Goal: Task Accomplishment & Management: Manage account settings

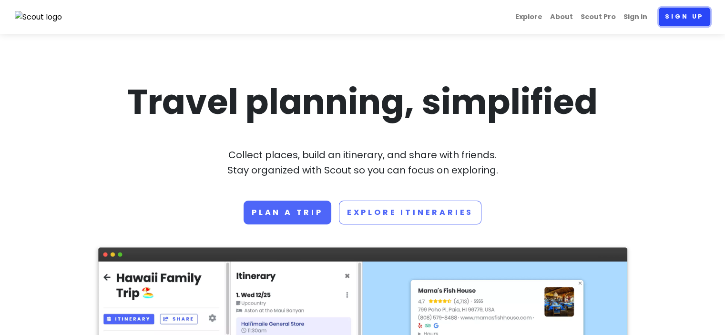
click at [683, 13] on link "Sign up" at bounding box center [685, 17] width 52 height 19
click at [634, 15] on link "Sign in" at bounding box center [635, 17] width 31 height 19
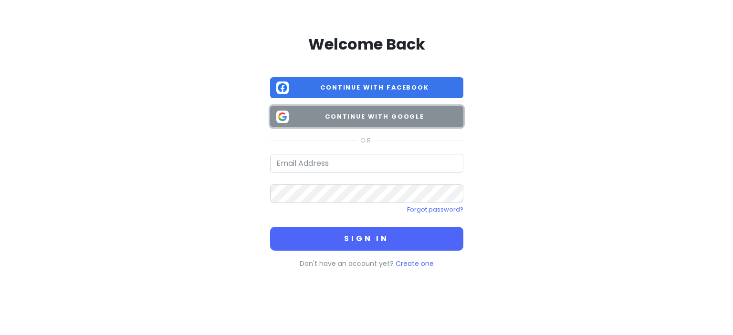
click at [420, 112] on span "Continue with Google" at bounding box center [374, 117] width 165 height 10
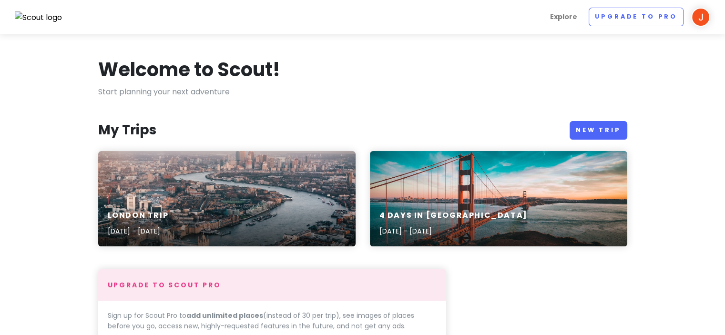
drag, startPoint x: 593, startPoint y: 5, endPoint x: 355, endPoint y: 85, distance: 251.3
click at [355, 85] on div "Welcome to Scout!" at bounding box center [362, 71] width 529 height 29
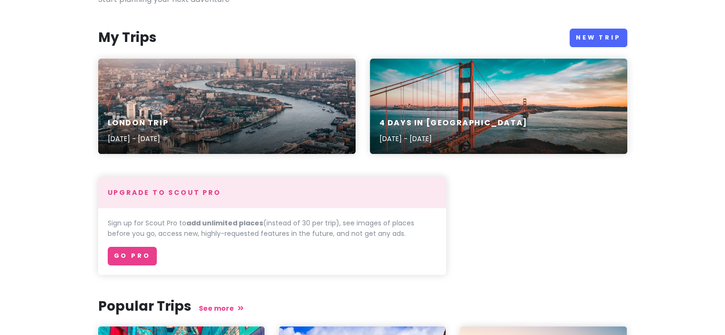
scroll to position [83, 0]
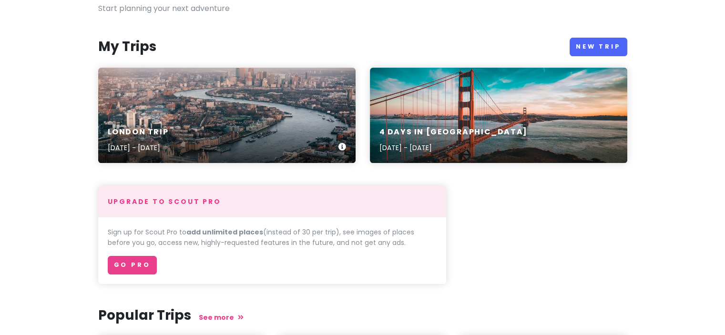
click at [231, 102] on div "London Trip [DATE] - [DATE]" at bounding box center [227, 115] width 258 height 95
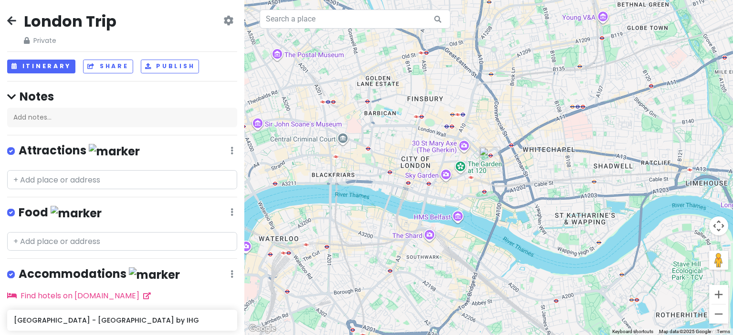
click at [223, 22] on icon at bounding box center [228, 21] width 10 height 8
click at [175, 18] on div "London Trip Private Change Dates Make a Copy Delete Trip Go Pro ⚡️ Give Feedbac…" at bounding box center [122, 28] width 230 height 34
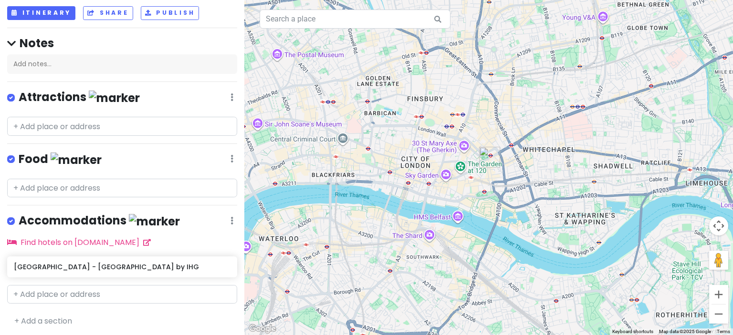
scroll to position [54, 0]
click at [446, 179] on div at bounding box center [488, 167] width 488 height 335
click at [420, 179] on div at bounding box center [488, 167] width 488 height 335
click at [42, 118] on input "text" at bounding box center [122, 125] width 230 height 19
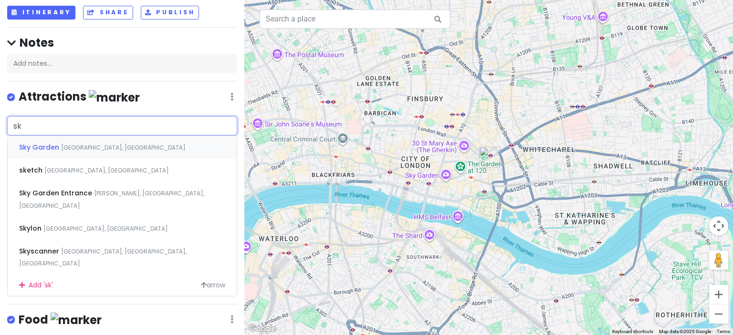
type input "sky"
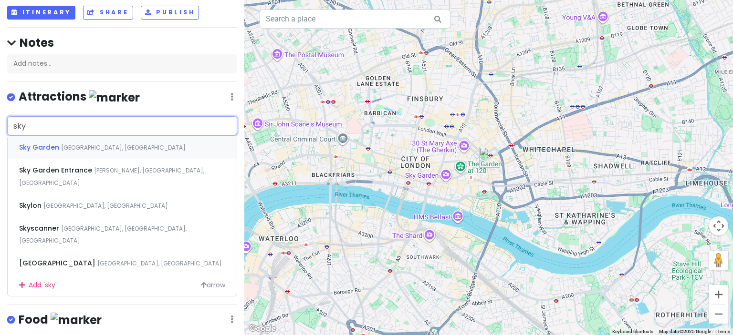
click at [45, 145] on span "Sky Garden" at bounding box center [40, 148] width 42 height 10
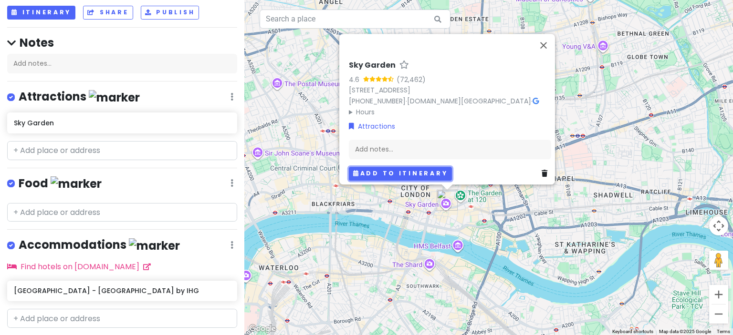
click at [391, 167] on button "Add to itinerary" at bounding box center [400, 174] width 103 height 14
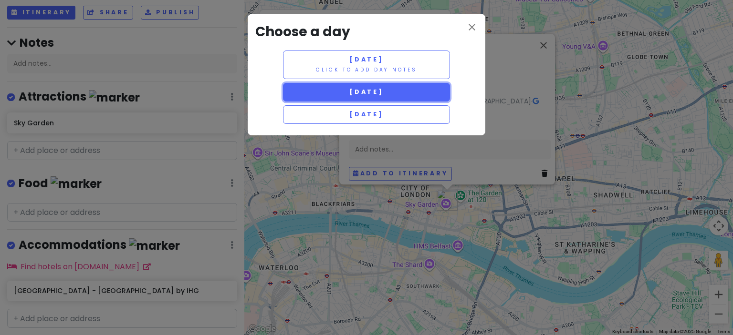
click at [383, 91] on span "[DATE]" at bounding box center [366, 92] width 34 height 8
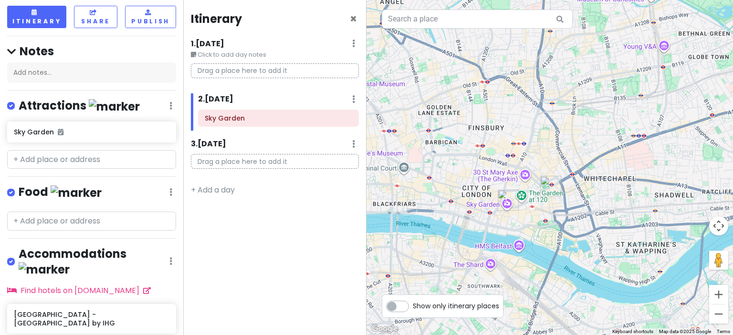
click at [522, 199] on div at bounding box center [549, 167] width 366 height 335
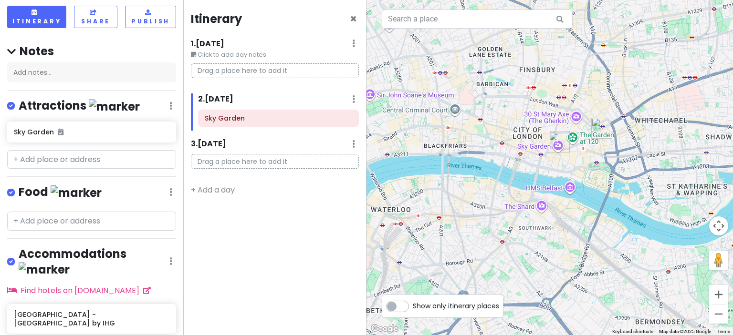
drag, startPoint x: 452, startPoint y: 222, endPoint x: 507, endPoint y: 163, distance: 80.7
click at [507, 163] on div at bounding box center [549, 167] width 366 height 335
click at [42, 216] on input "text" at bounding box center [91, 221] width 169 height 19
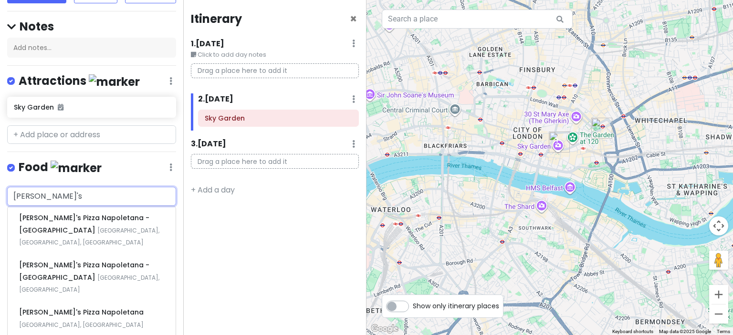
scroll to position [78, 0]
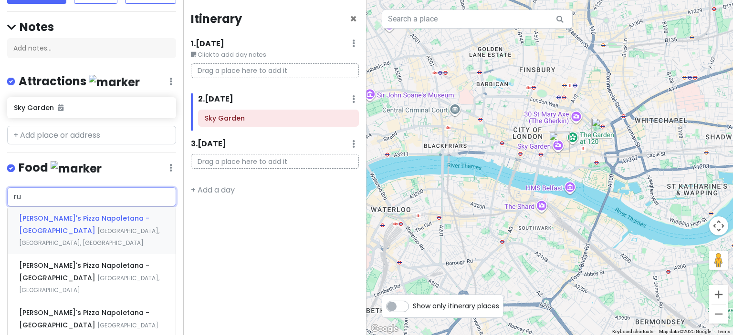
type input "r"
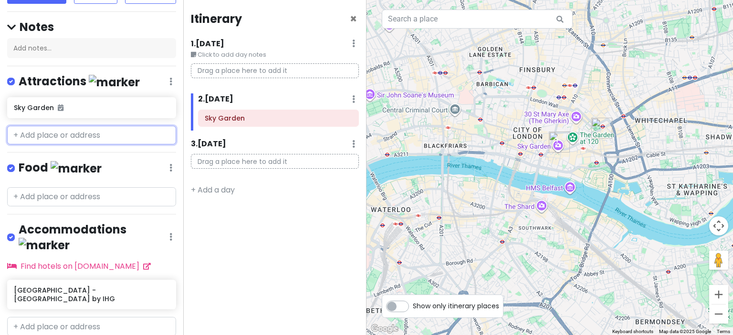
click at [58, 135] on input "text" at bounding box center [91, 135] width 169 height 19
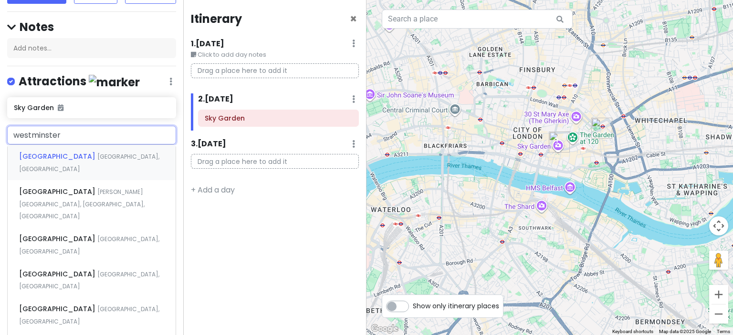
type input "westminster"
click at [59, 187] on span "[GEOGRAPHIC_DATA]" at bounding box center [58, 192] width 78 height 10
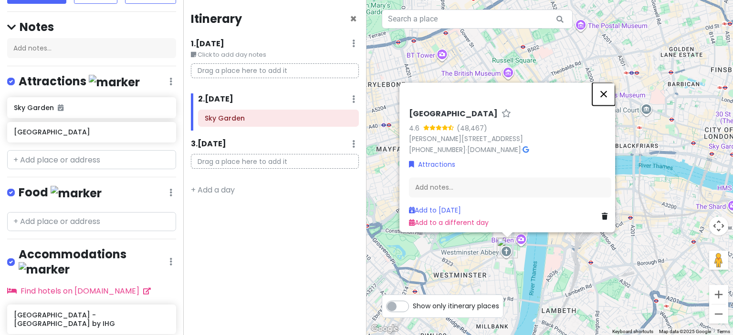
click at [607, 89] on button "Close" at bounding box center [603, 94] width 23 height 23
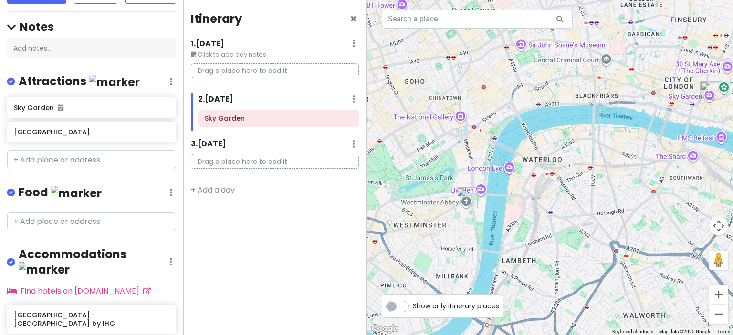
drag, startPoint x: 553, startPoint y: 254, endPoint x: 512, endPoint y: 202, distance: 66.6
click at [512, 202] on div at bounding box center [549, 167] width 366 height 335
click at [64, 160] on input "text" at bounding box center [91, 159] width 169 height 19
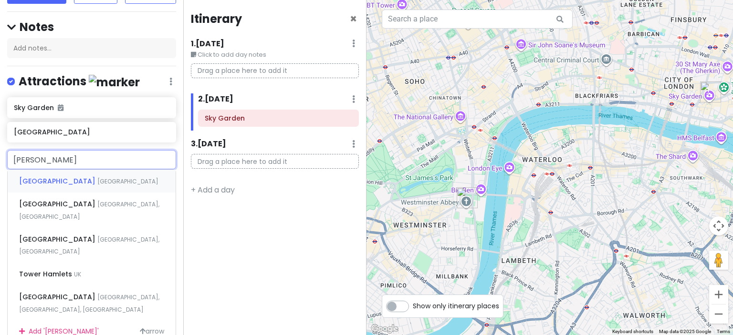
type input "tower"
click at [66, 201] on span "[GEOGRAPHIC_DATA]" at bounding box center [58, 204] width 78 height 10
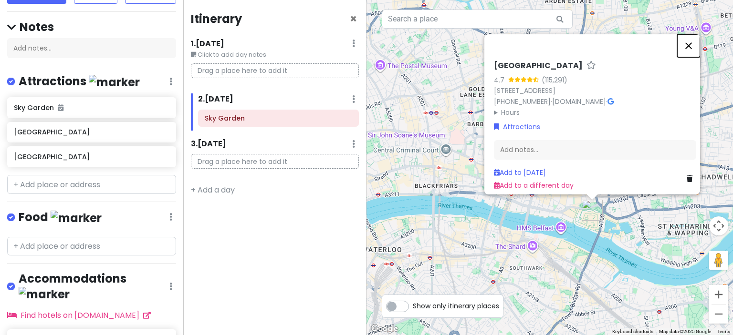
click at [691, 41] on button "Close" at bounding box center [688, 45] width 23 height 23
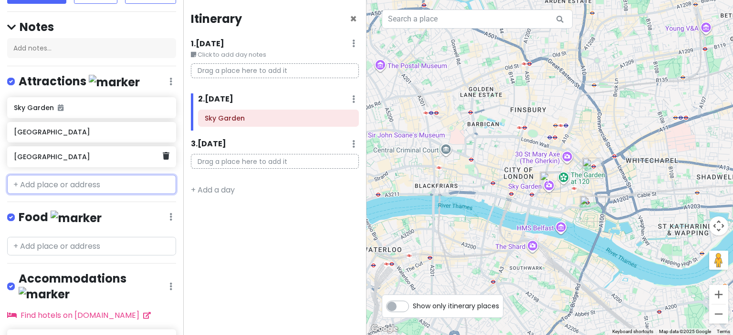
click at [78, 159] on h6 "[GEOGRAPHIC_DATA]" at bounding box center [88, 157] width 148 height 9
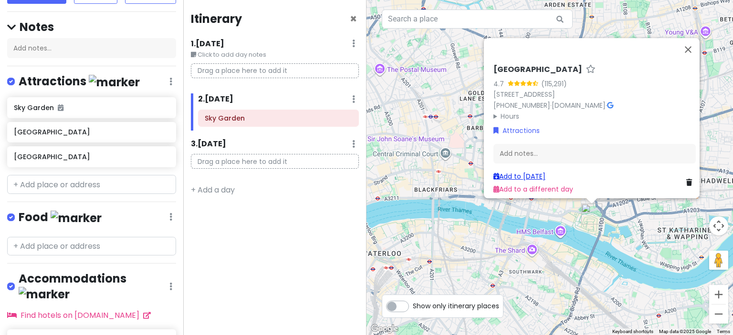
click at [526, 172] on link "Add to [DATE]" at bounding box center [519, 177] width 52 height 10
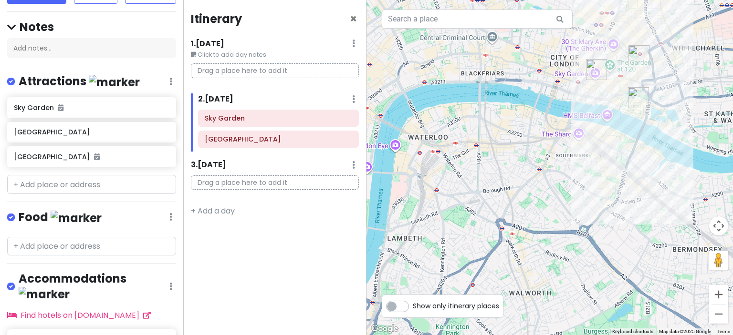
drag, startPoint x: 466, startPoint y: 280, endPoint x: 536, endPoint y: 154, distance: 144.1
click at [536, 154] on div at bounding box center [549, 167] width 366 height 335
click at [577, 137] on div at bounding box center [549, 167] width 366 height 335
click at [559, 139] on div at bounding box center [549, 167] width 366 height 335
click at [421, 21] on input "text" at bounding box center [477, 19] width 191 height 19
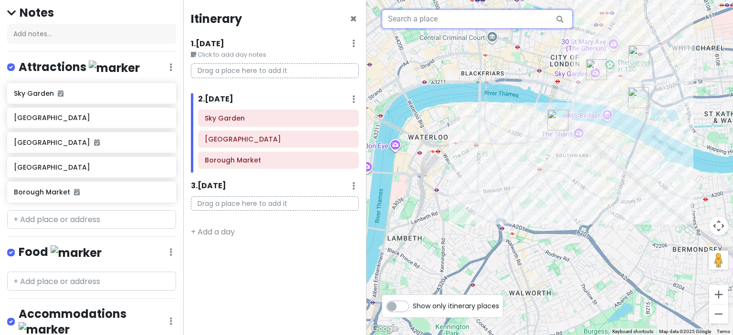
scroll to position [114, 0]
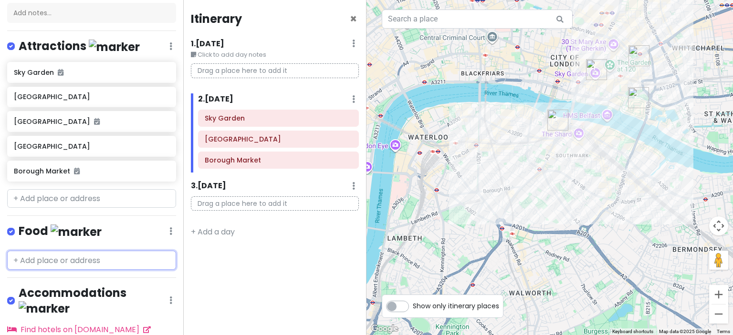
click at [76, 253] on input "text" at bounding box center [91, 260] width 169 height 19
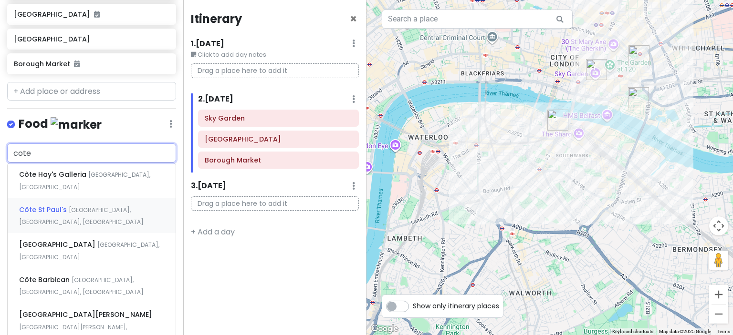
scroll to position [221, 0]
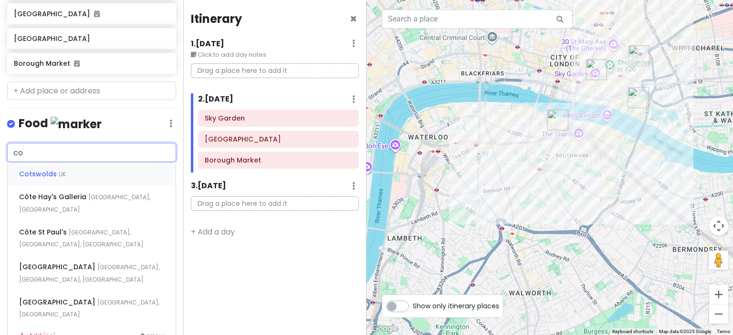
type input "c"
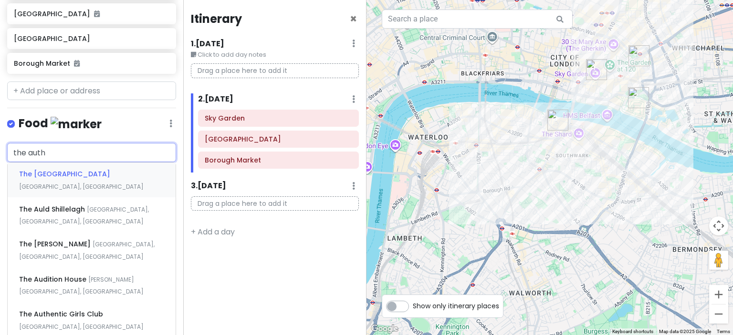
type input "the authe"
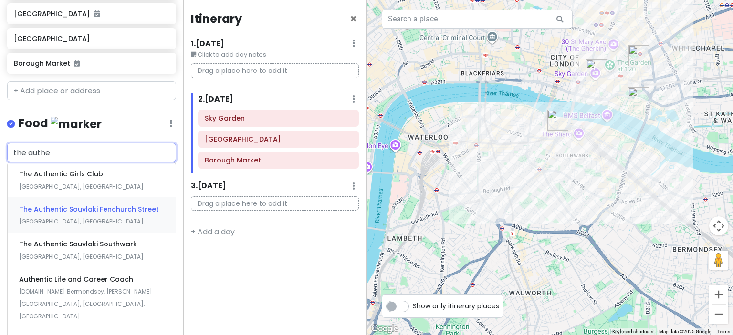
click at [60, 207] on span "The Authentic Souvlaki Fenchurch Street" at bounding box center [89, 210] width 140 height 10
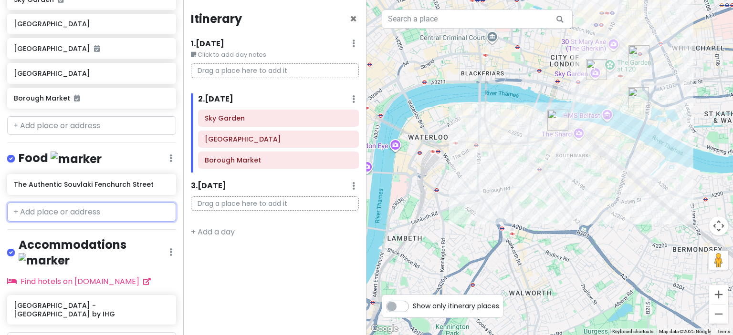
scroll to position [211, 0]
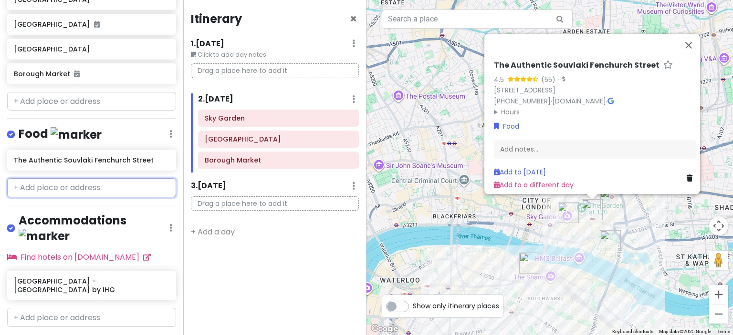
click at [50, 183] on input "text" at bounding box center [91, 187] width 169 height 19
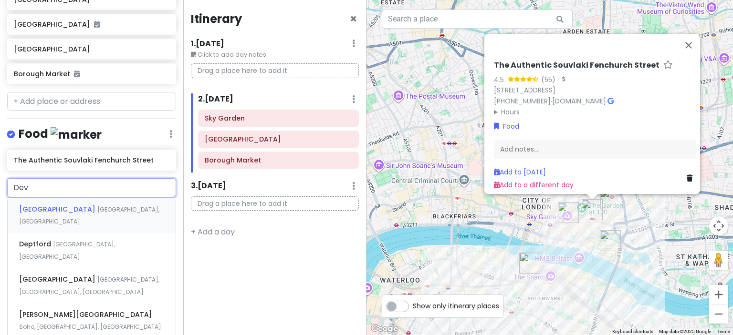
type input "Devi"
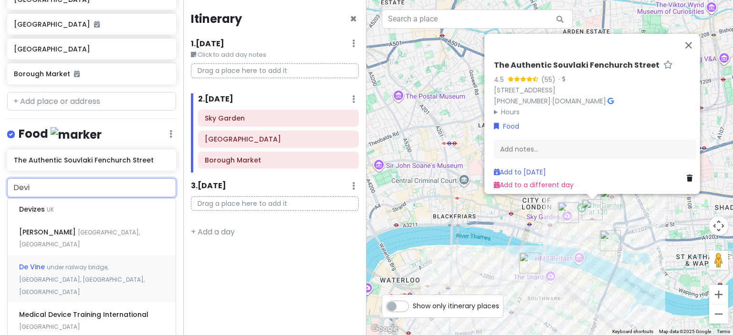
click at [51, 263] on span "under railway bridge, [GEOGRAPHIC_DATA], [GEOGRAPHIC_DATA], [GEOGRAPHIC_DATA]" at bounding box center [81, 279] width 125 height 32
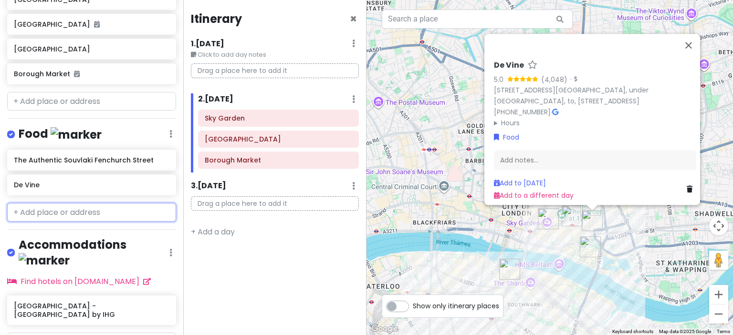
click at [48, 213] on input "text" at bounding box center [91, 212] width 169 height 19
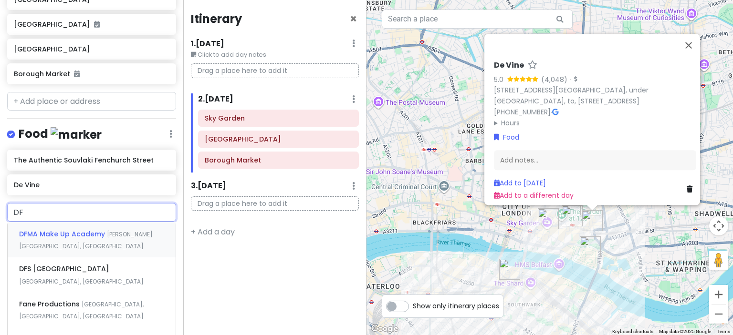
type input "D"
type input "Centro"
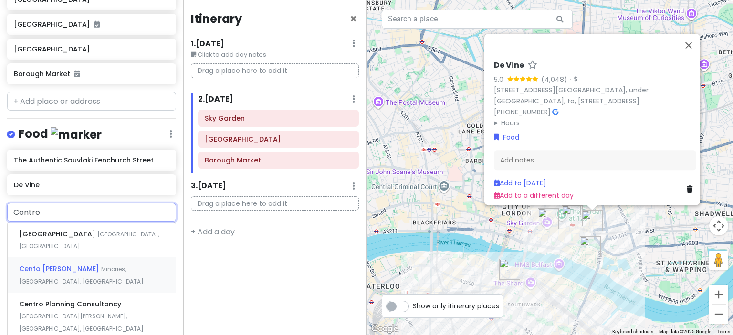
click at [68, 264] on span "Cento [PERSON_NAME]" at bounding box center [60, 269] width 82 height 10
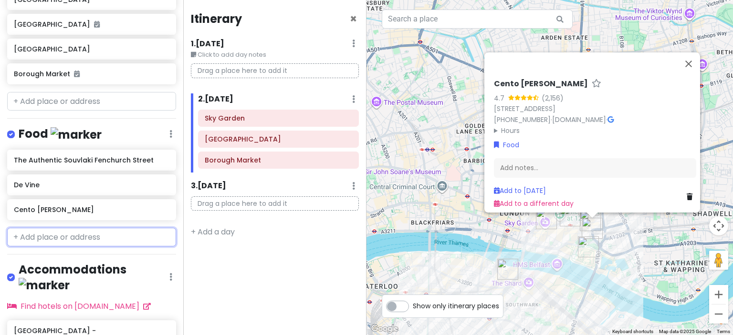
click at [51, 233] on input "text" at bounding box center [91, 237] width 169 height 19
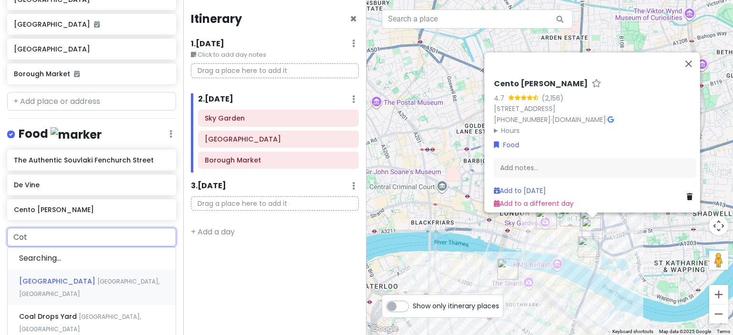
type input "Cote"
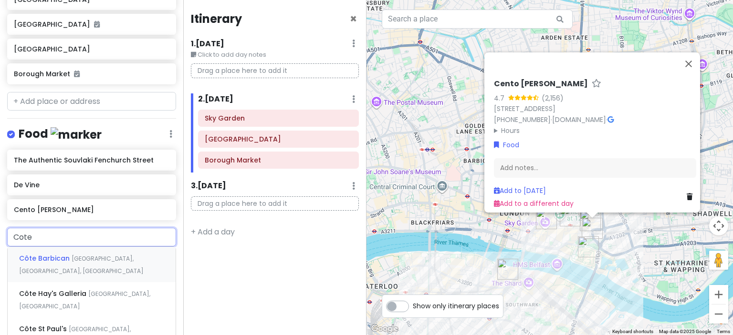
click at [57, 255] on span "Côte Barbican" at bounding box center [45, 259] width 52 height 10
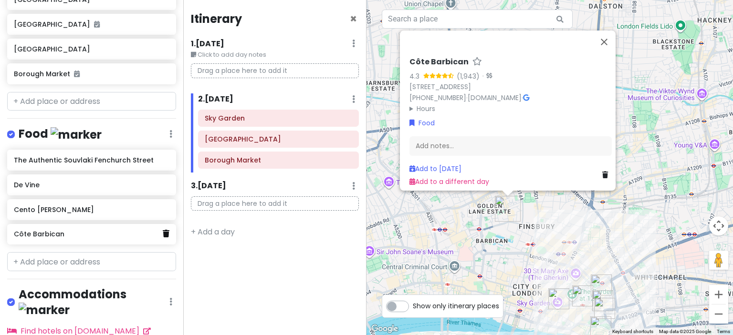
click at [163, 231] on icon at bounding box center [166, 234] width 7 height 8
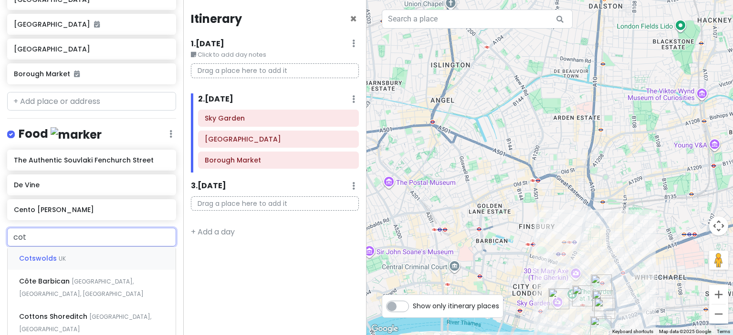
type input "cote"
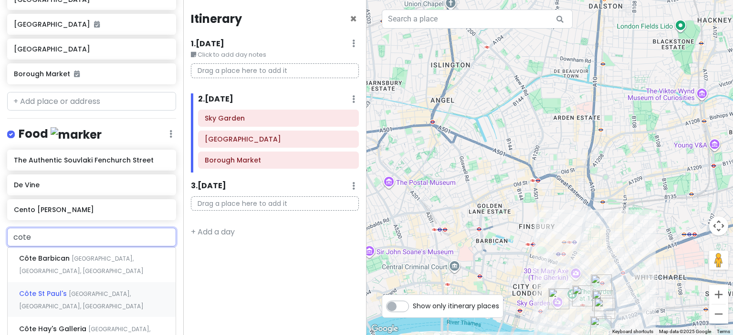
click at [114, 290] on span "[GEOGRAPHIC_DATA], [GEOGRAPHIC_DATA], [GEOGRAPHIC_DATA]" at bounding box center [81, 300] width 124 height 21
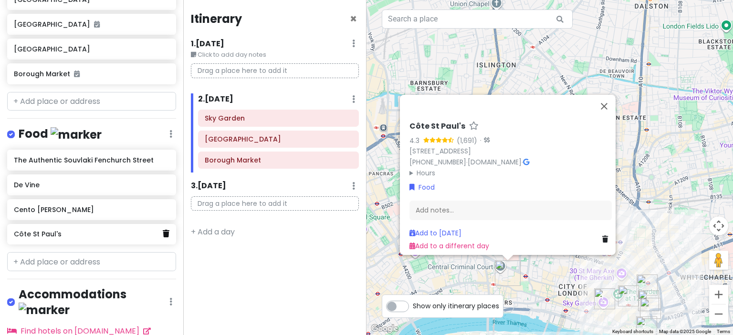
click at [163, 230] on icon at bounding box center [166, 234] width 7 height 8
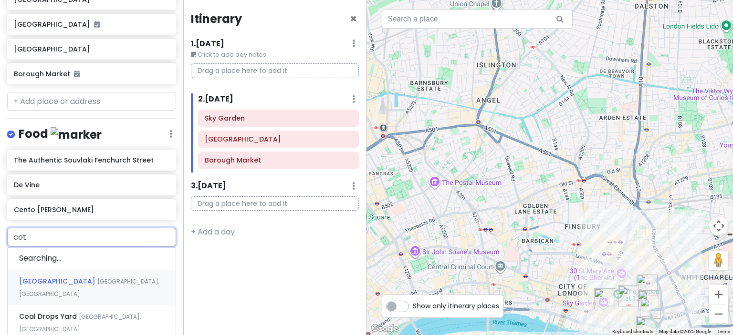
type input "cote"
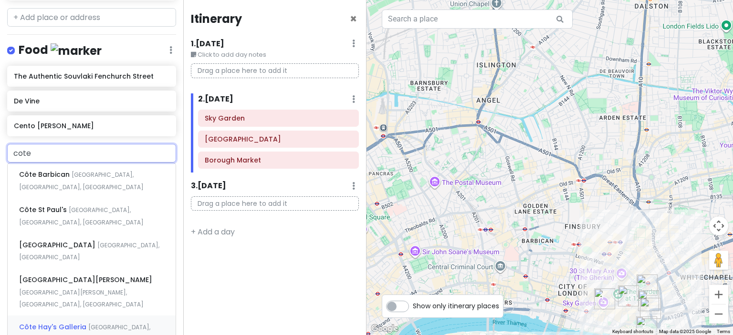
scroll to position [306, 0]
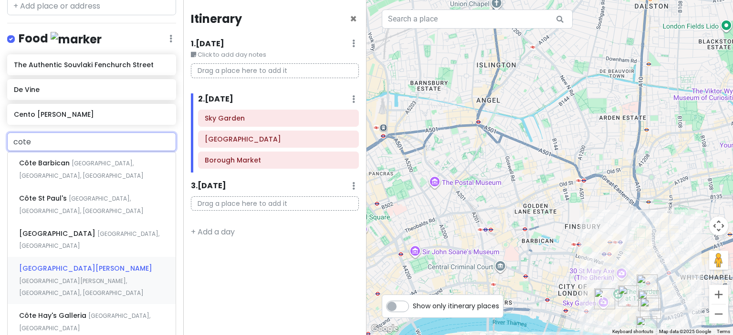
click at [115, 257] on div "[GEOGRAPHIC_DATA][PERSON_NAME][PERSON_NAME], [GEOGRAPHIC_DATA], [GEOGRAPHIC_DAT…" at bounding box center [92, 280] width 168 height 47
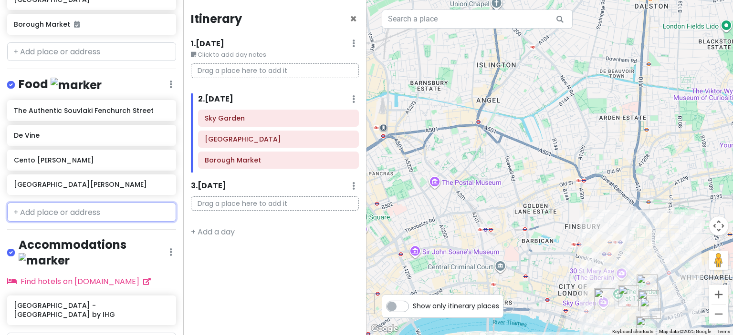
scroll to position [285, 0]
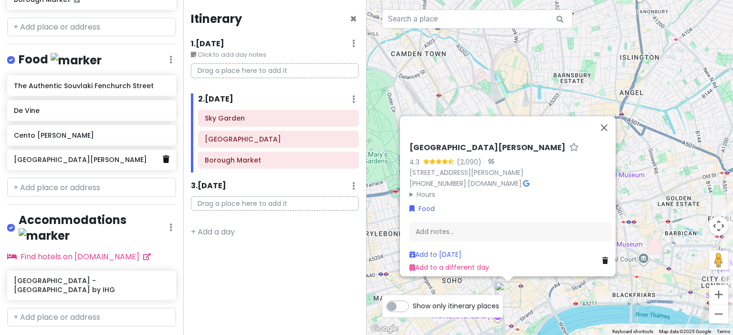
click at [163, 155] on icon at bounding box center [166, 159] width 7 height 8
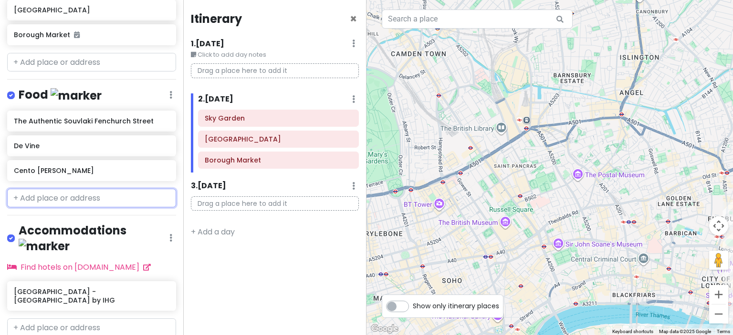
scroll to position [248, 0]
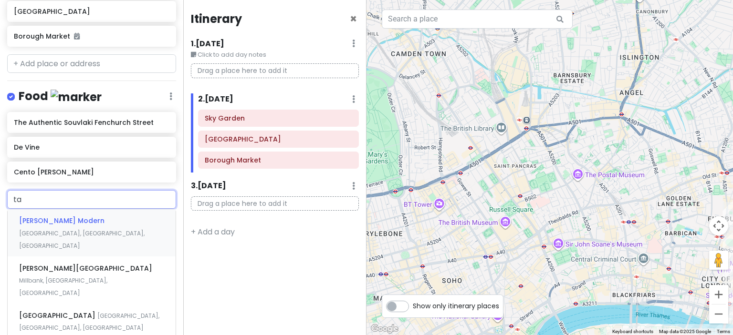
type input "t"
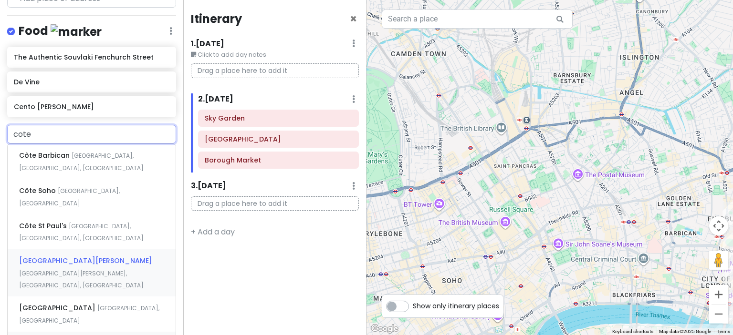
scroll to position [308, 0]
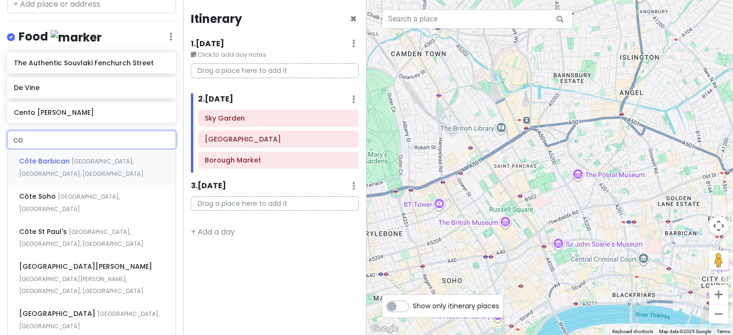
type input "c"
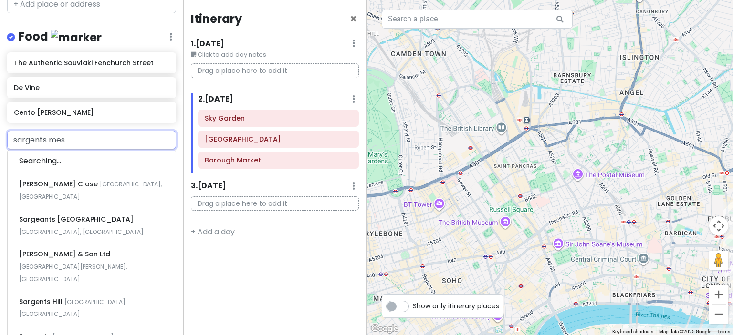
type input "sargents mess"
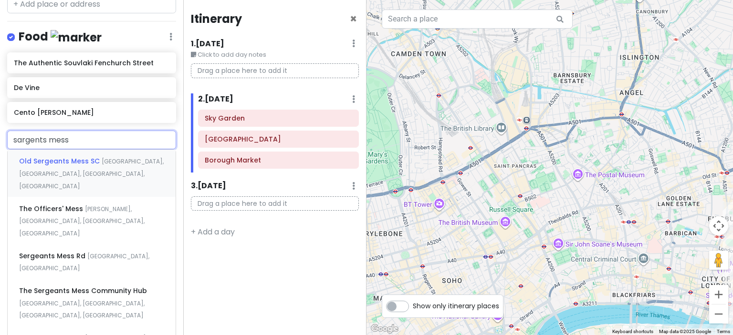
click at [80, 161] on span "Old Sergeants Mess SC" at bounding box center [60, 161] width 83 height 10
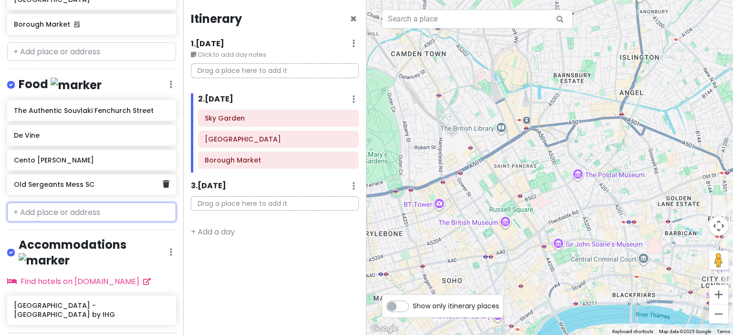
scroll to position [285, 0]
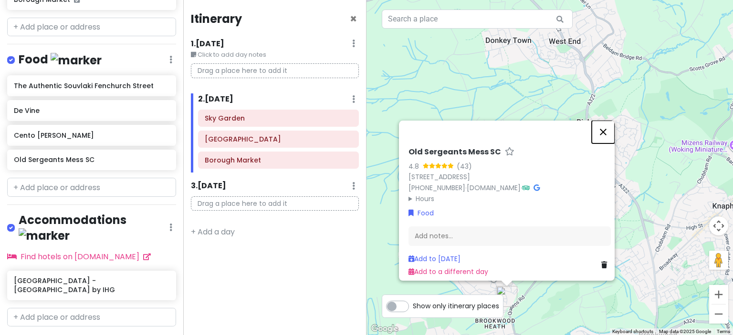
click at [607, 124] on button "Close" at bounding box center [602, 132] width 23 height 23
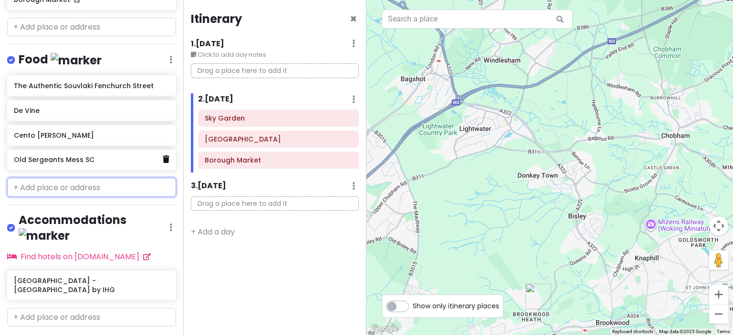
click at [163, 158] on icon at bounding box center [166, 159] width 7 height 8
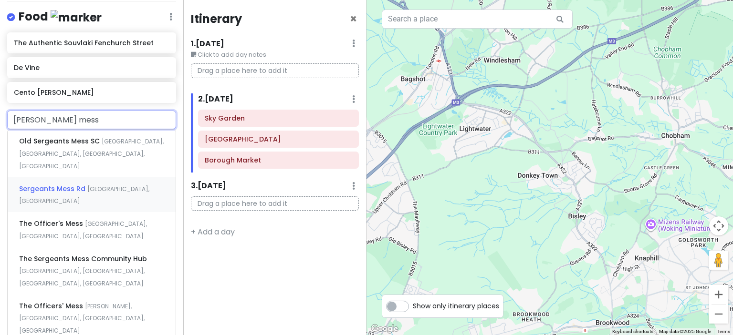
scroll to position [333, 0]
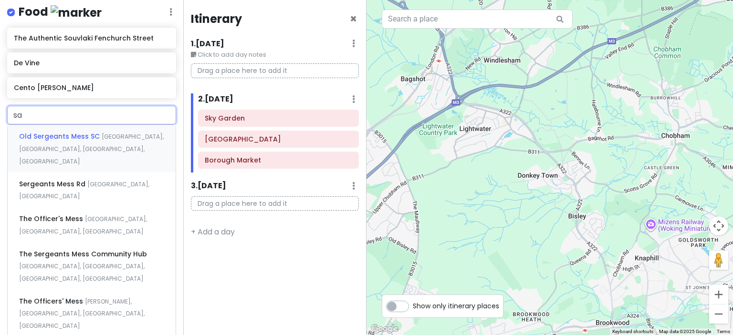
type input "s"
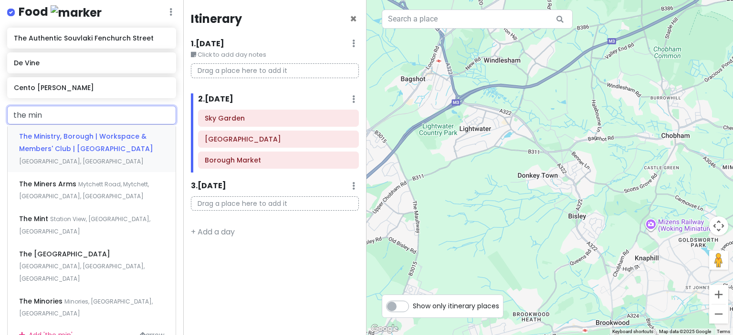
type input "the mino"
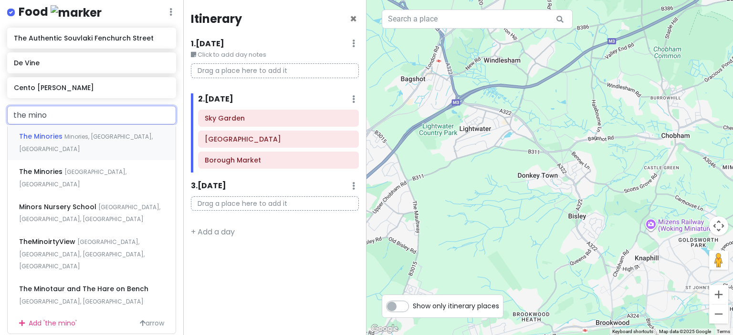
click at [80, 133] on span "Minories, [GEOGRAPHIC_DATA], [GEOGRAPHIC_DATA]" at bounding box center [86, 143] width 134 height 21
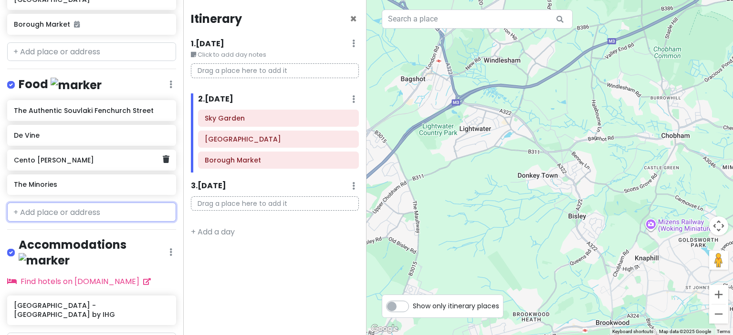
scroll to position [285, 0]
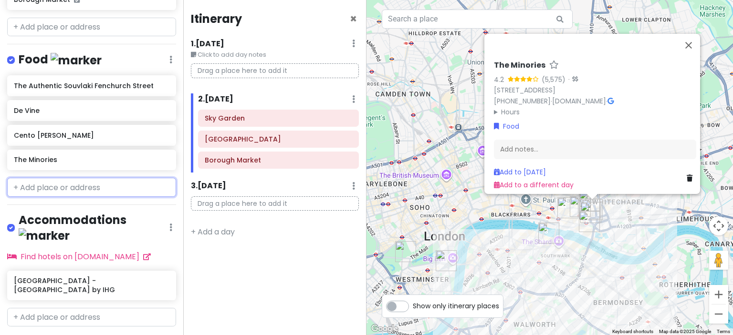
click at [58, 180] on input "text" at bounding box center [91, 187] width 169 height 19
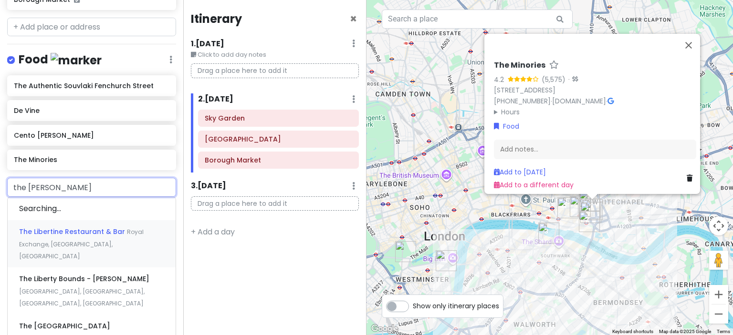
type input "the liberty"
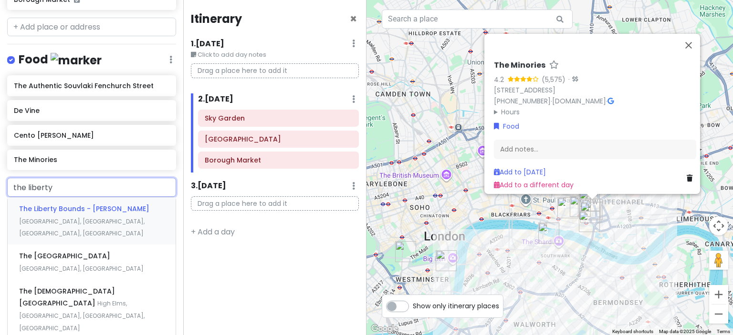
click at [82, 213] on div "The Liberty Bounds - [PERSON_NAME] [GEOGRAPHIC_DATA], [GEOGRAPHIC_DATA], [GEOGR…" at bounding box center [92, 220] width 168 height 47
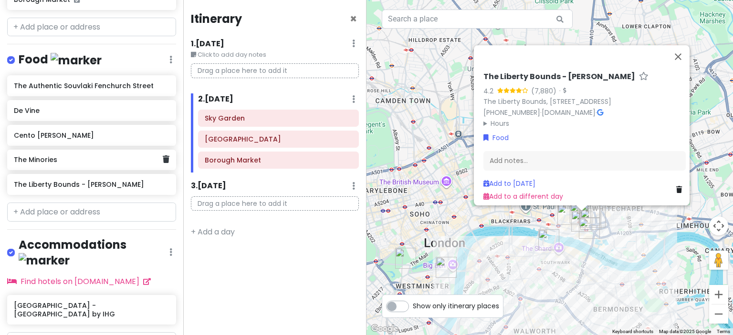
click at [133, 157] on h6 "The Minories" at bounding box center [88, 159] width 148 height 9
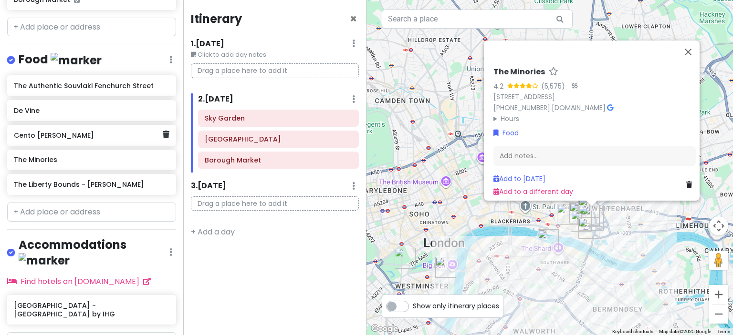
click at [130, 133] on h6 "Cento [PERSON_NAME]" at bounding box center [88, 135] width 148 height 9
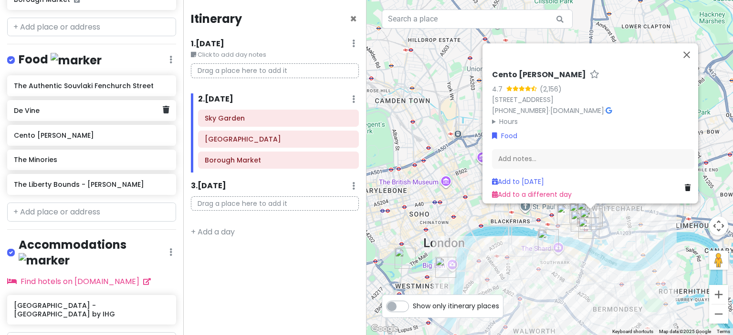
click at [114, 109] on h6 "De Vine" at bounding box center [88, 110] width 148 height 9
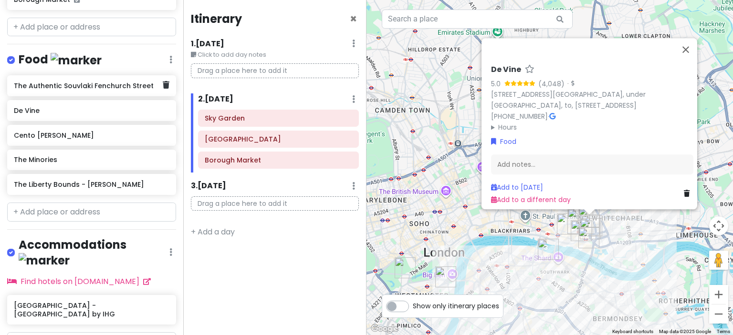
click at [105, 85] on h6 "The Authentic Souvlaki Fenchurch Street" at bounding box center [88, 86] width 148 height 9
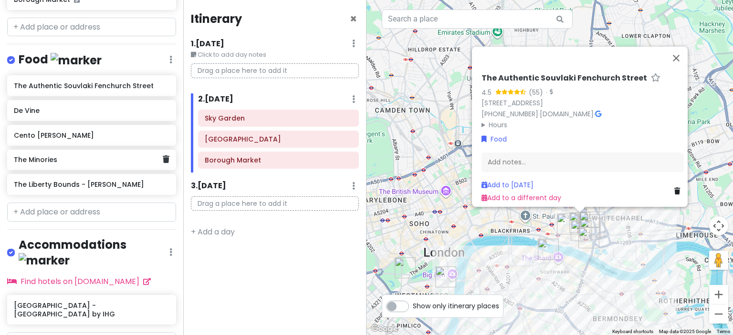
click at [96, 155] on h6 "The Minories" at bounding box center [88, 159] width 148 height 9
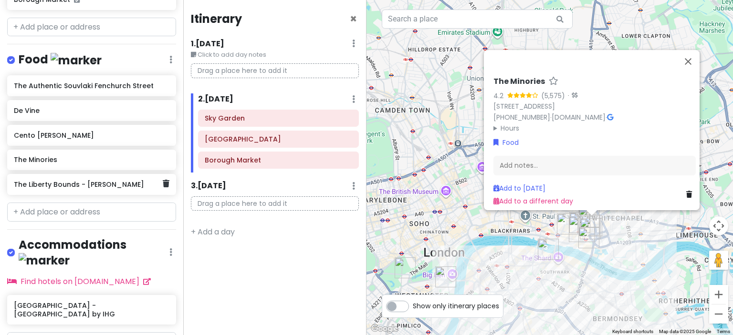
click at [93, 188] on div "The Liberty Bounds - [PERSON_NAME]" at bounding box center [88, 184] width 148 height 13
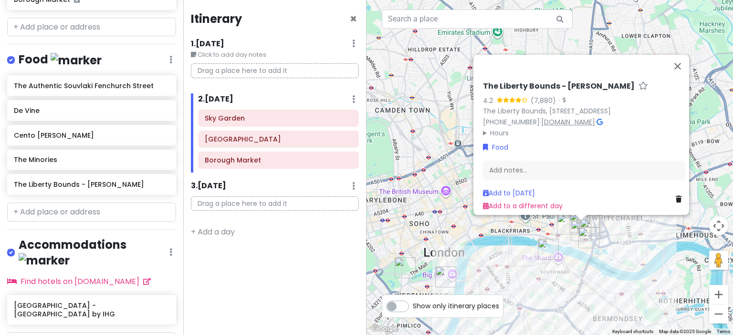
click at [573, 118] on link "[DOMAIN_NAME]" at bounding box center [568, 122] width 54 height 10
click at [78, 210] on input "text" at bounding box center [91, 212] width 169 height 19
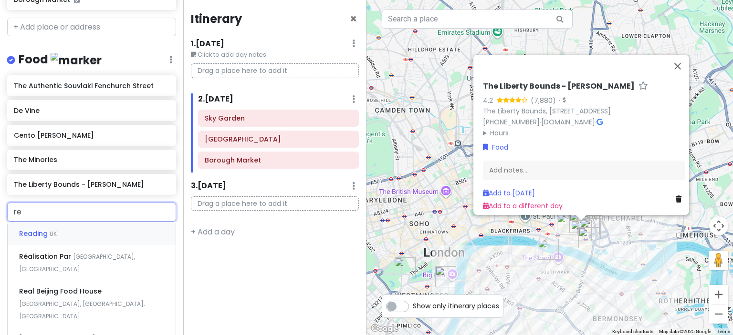
type input "r"
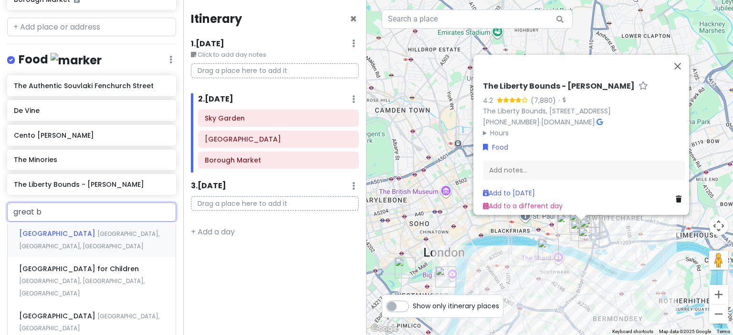
type input "great br"
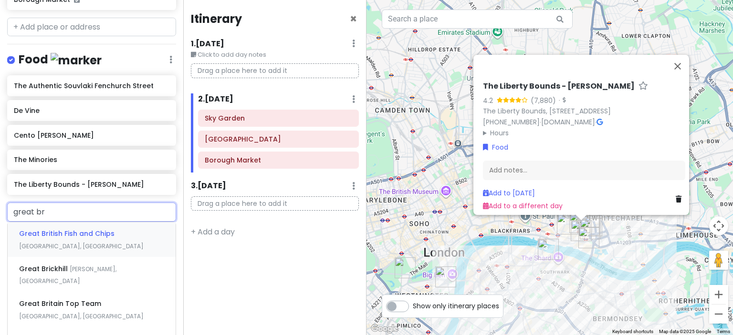
click at [83, 236] on span "Great British Fish and Chips" at bounding box center [66, 234] width 95 height 10
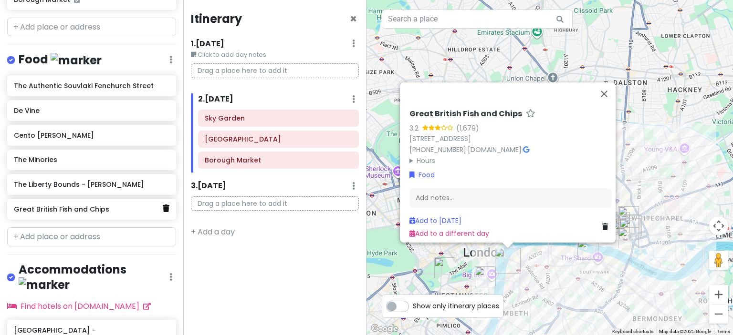
click at [163, 206] on icon at bounding box center [166, 209] width 7 height 8
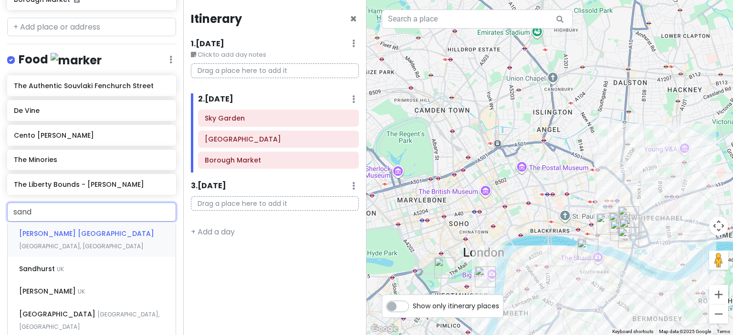
type input "sandw"
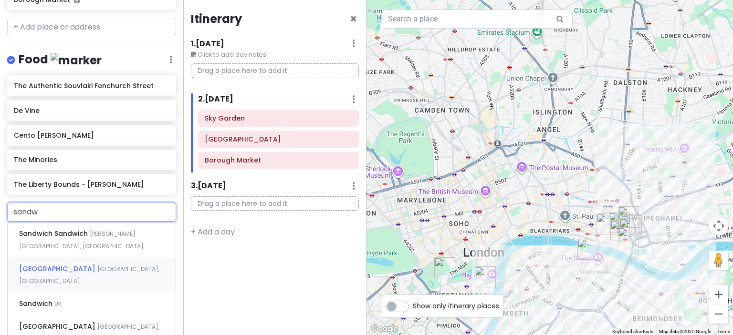
click at [71, 264] on span "[GEOGRAPHIC_DATA]" at bounding box center [58, 269] width 78 height 10
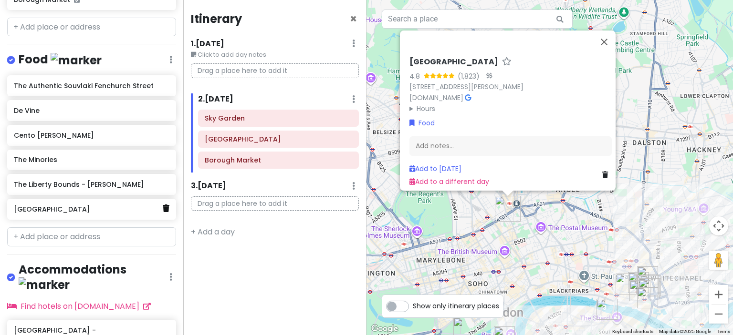
click at [163, 210] on icon at bounding box center [166, 209] width 7 height 8
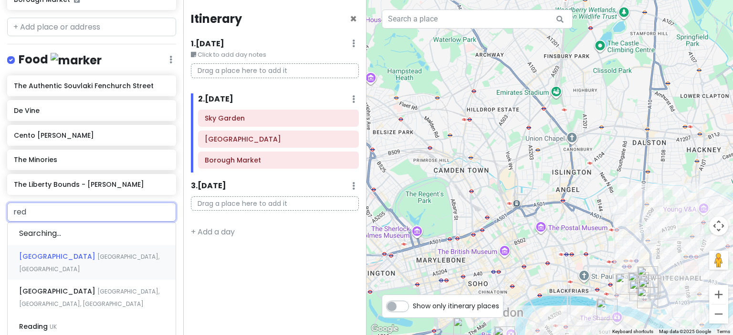
type input "rede"
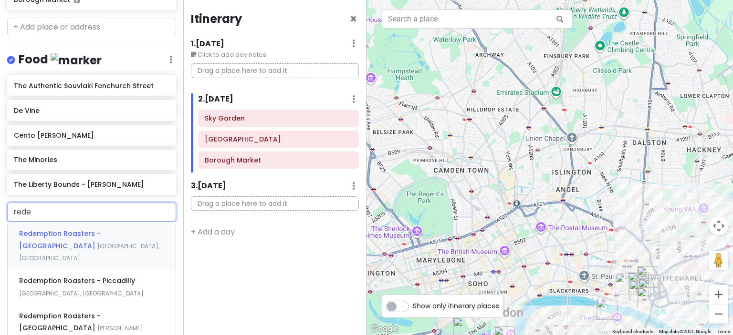
click at [101, 232] on span "Redemption Roasters - [GEOGRAPHIC_DATA]" at bounding box center [60, 240] width 82 height 22
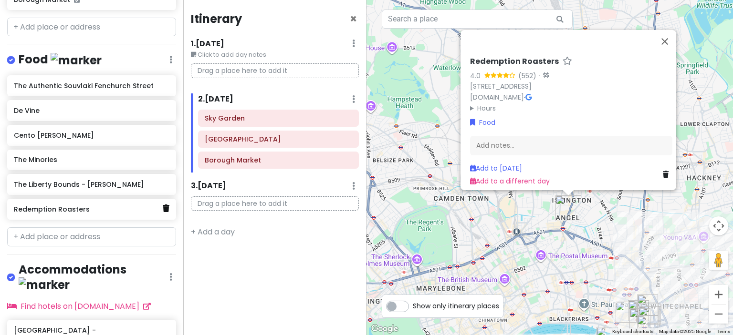
click at [163, 206] on icon at bounding box center [166, 209] width 7 height 8
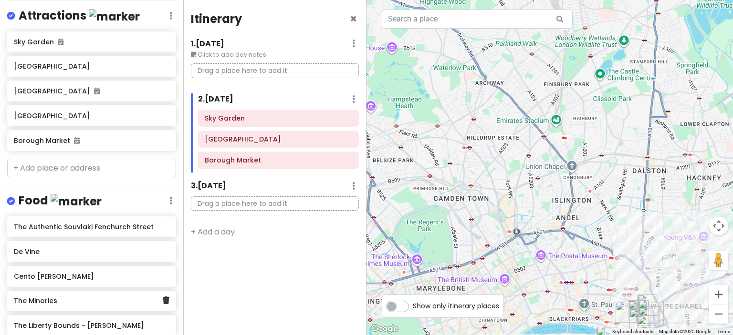
scroll to position [142, 0]
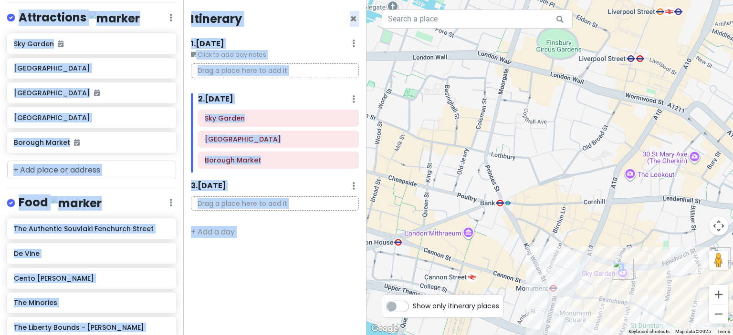
drag, startPoint x: 494, startPoint y: 296, endPoint x: 419, endPoint y: 186, distance: 132.4
click at [419, 186] on div "To navigate the map with touch gestures double-tap and hold your finger on the …" at bounding box center [549, 167] width 366 height 335
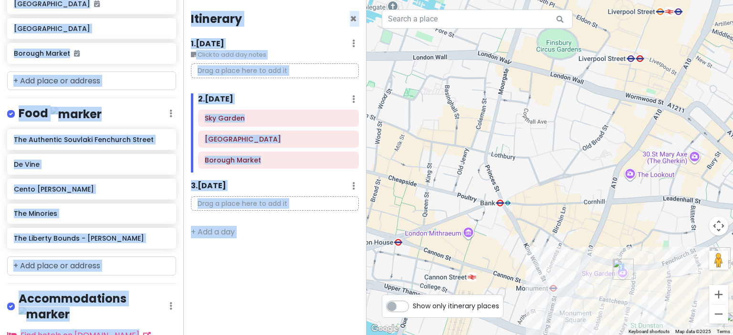
scroll to position [310, 0]
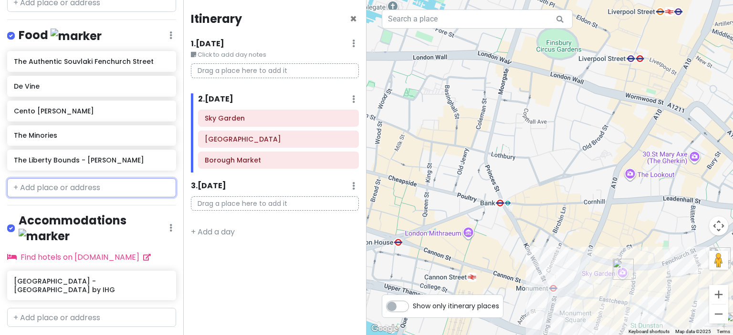
click at [72, 186] on input "text" at bounding box center [91, 187] width 169 height 19
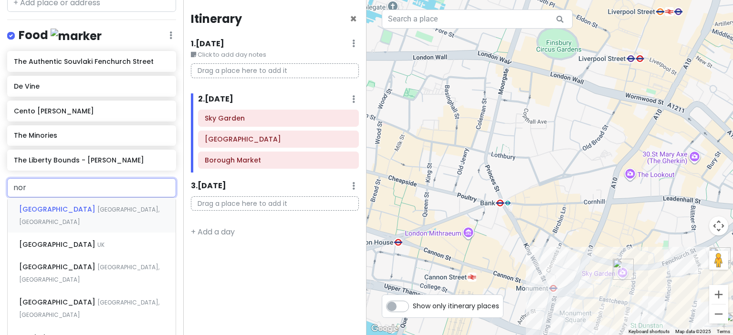
type input "[PERSON_NAME]"
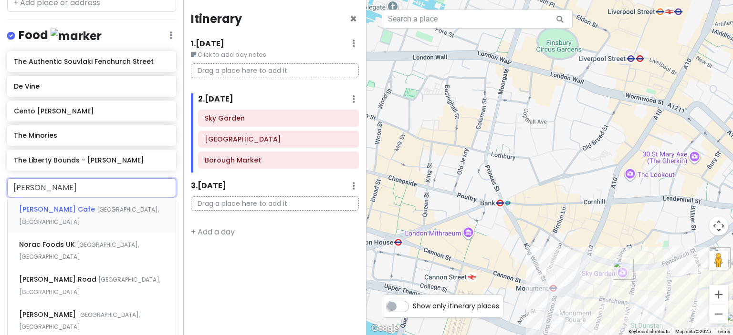
click at [71, 208] on span "[GEOGRAPHIC_DATA], [GEOGRAPHIC_DATA]" at bounding box center [89, 216] width 140 height 21
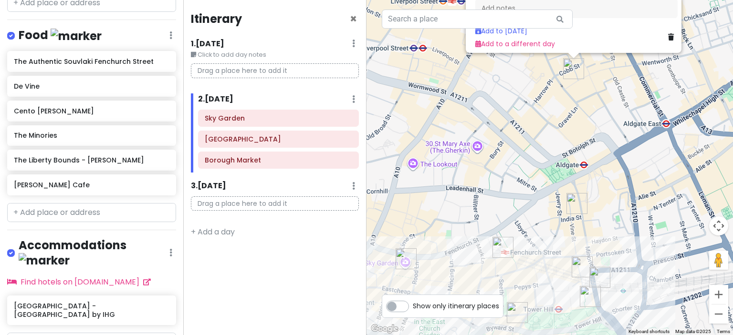
drag, startPoint x: 486, startPoint y: 286, endPoint x: 469, endPoint y: 142, distance: 145.1
click at [469, 142] on div "[PERSON_NAME] Cafe 4.8 (1,239) [STREET_ADDRESS] [PHONE_NUMBER] · [DOMAIN_NAME] …" at bounding box center [549, 167] width 366 height 335
click at [163, 184] on icon at bounding box center [166, 184] width 7 height 8
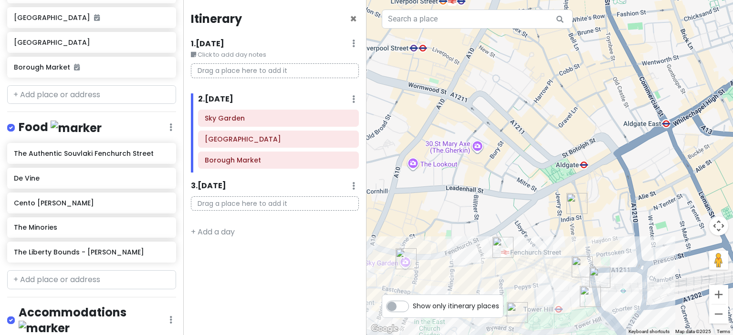
scroll to position [191, 0]
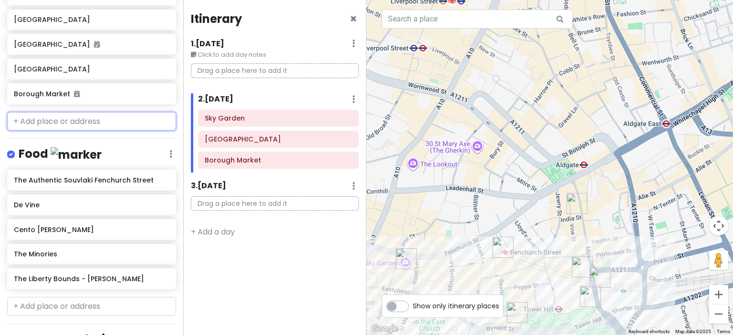
click at [63, 122] on input "text" at bounding box center [91, 121] width 169 height 19
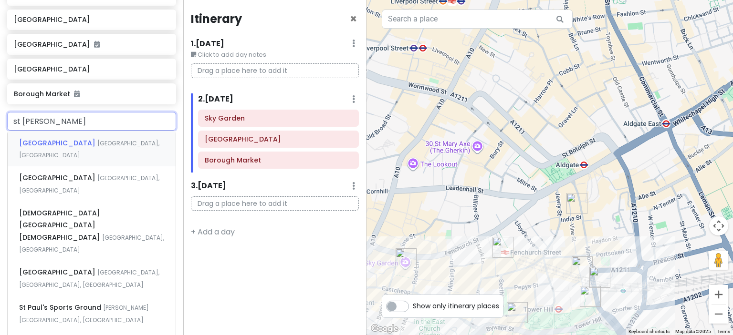
type input "st Pauls"
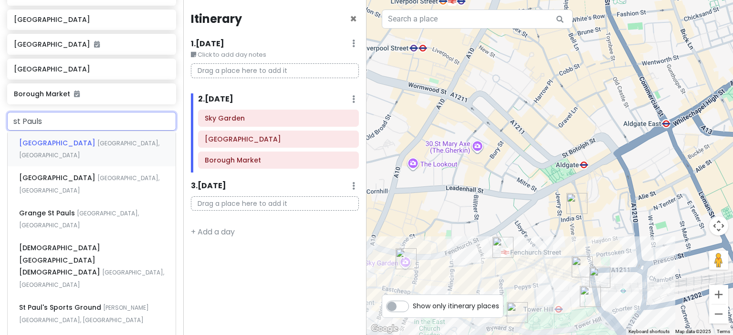
click at [65, 142] on span "[GEOGRAPHIC_DATA]" at bounding box center [58, 143] width 78 height 10
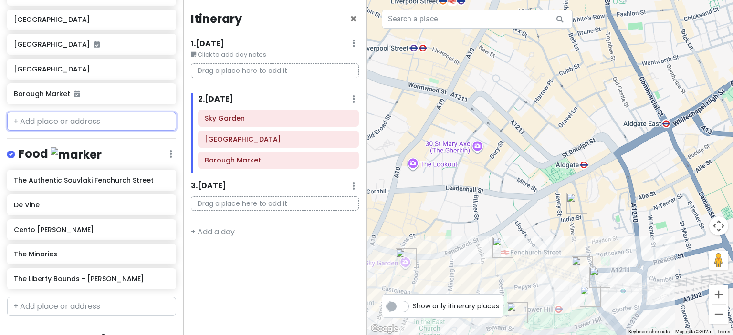
scroll to position [216, 0]
